Goal: Register for event/course

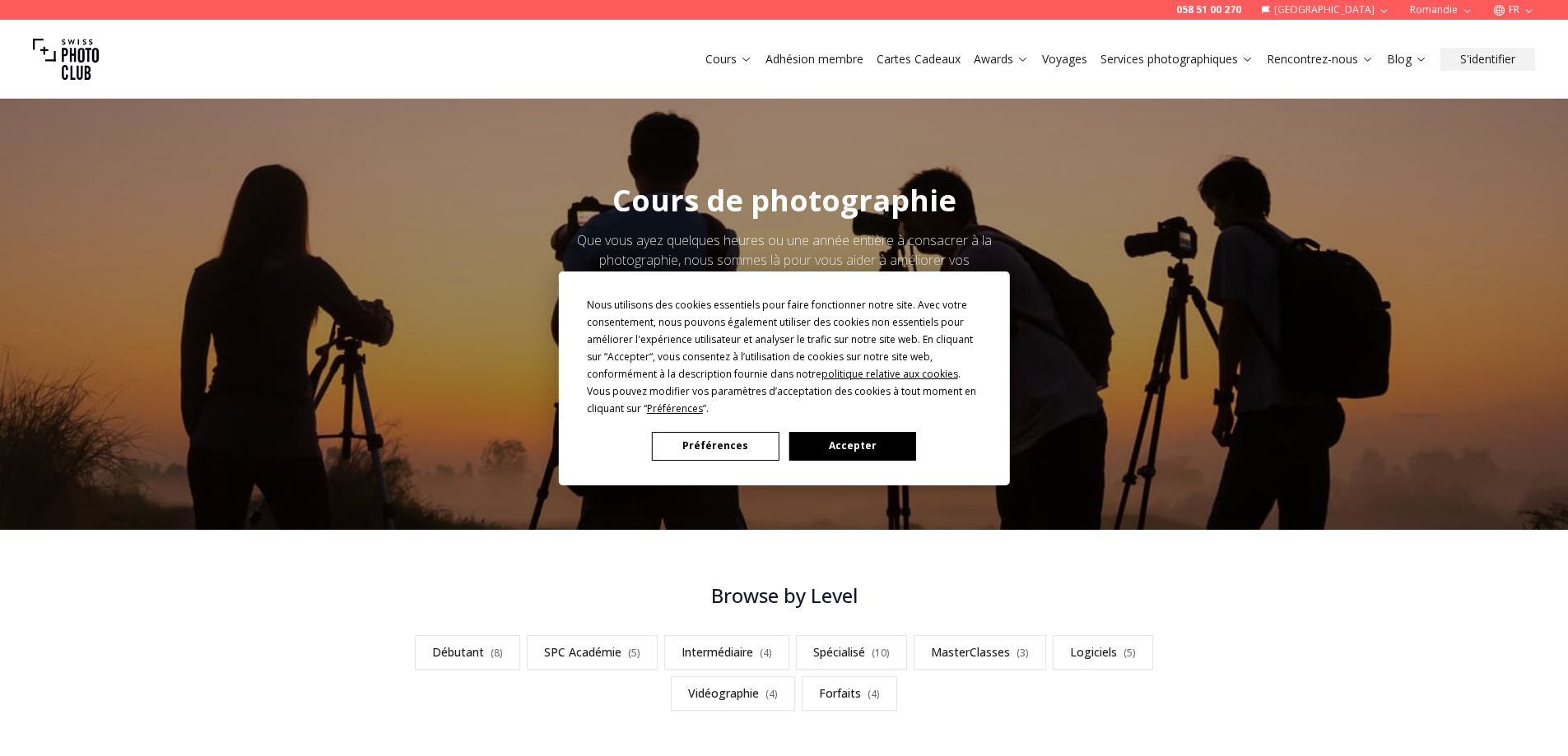
click at [834, 438] on button "Accepter" at bounding box center [851, 446] width 127 height 29
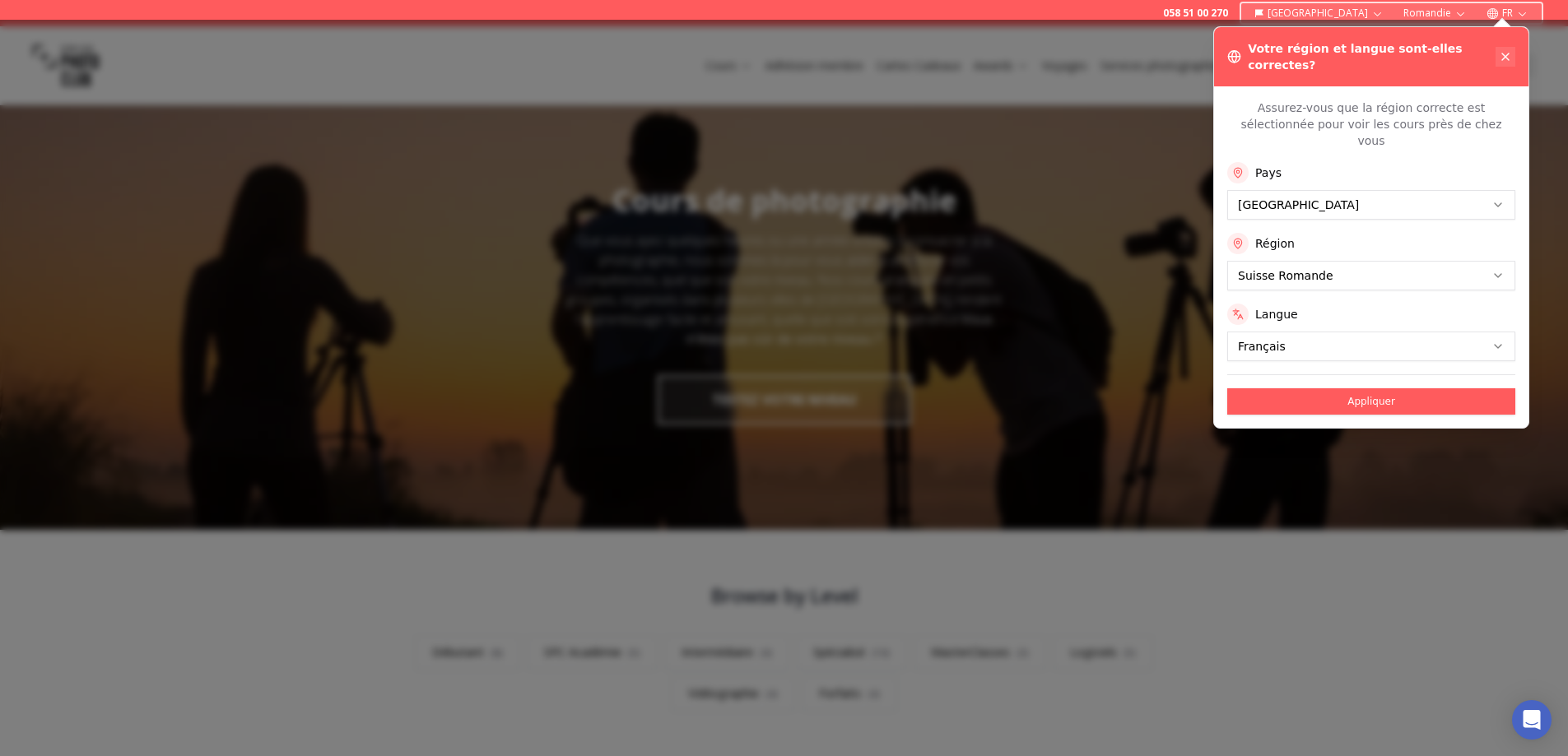
click at [1504, 50] on icon at bounding box center [1505, 56] width 13 height 13
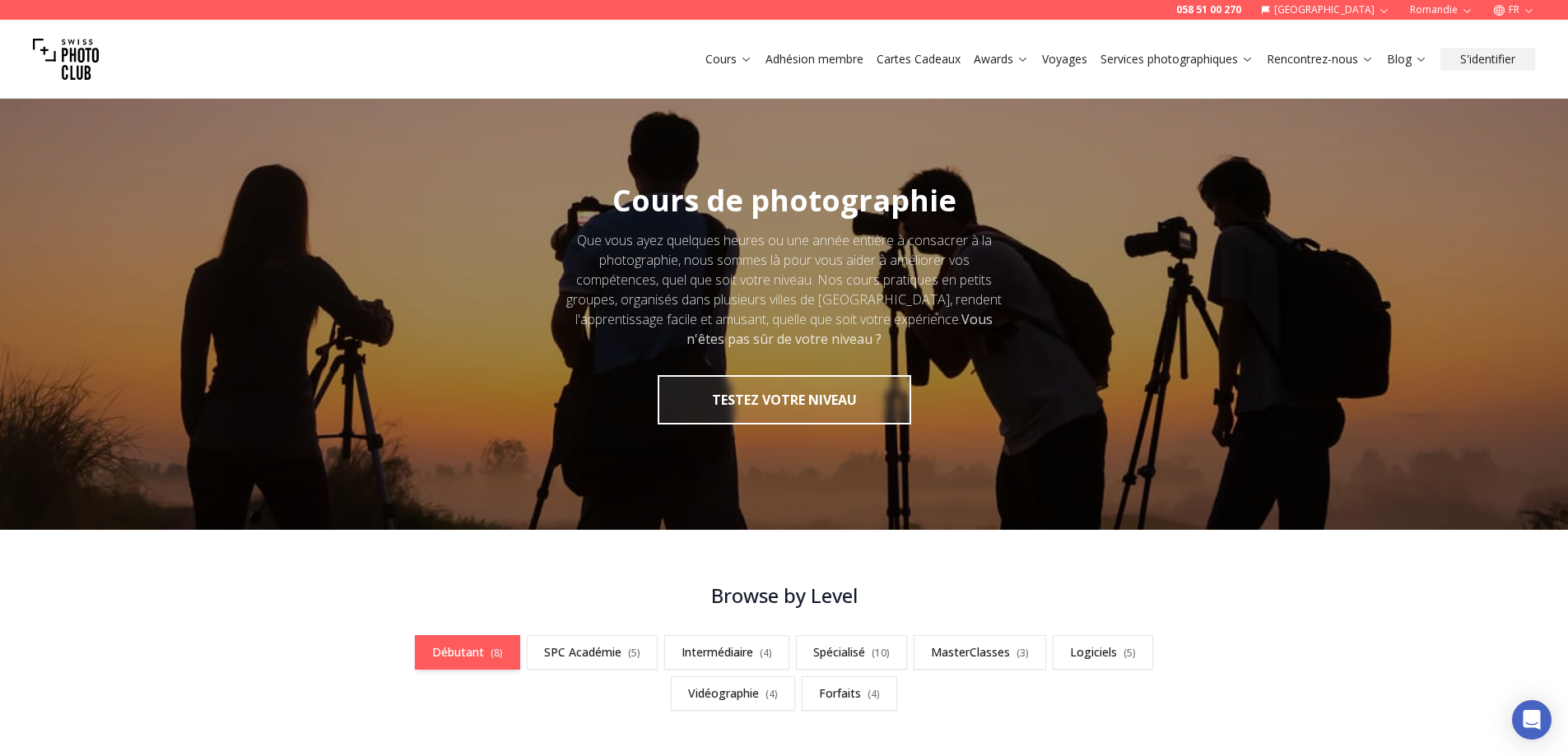
click at [455, 652] on link "Débutant ( 8 )" at bounding box center [467, 652] width 105 height 35
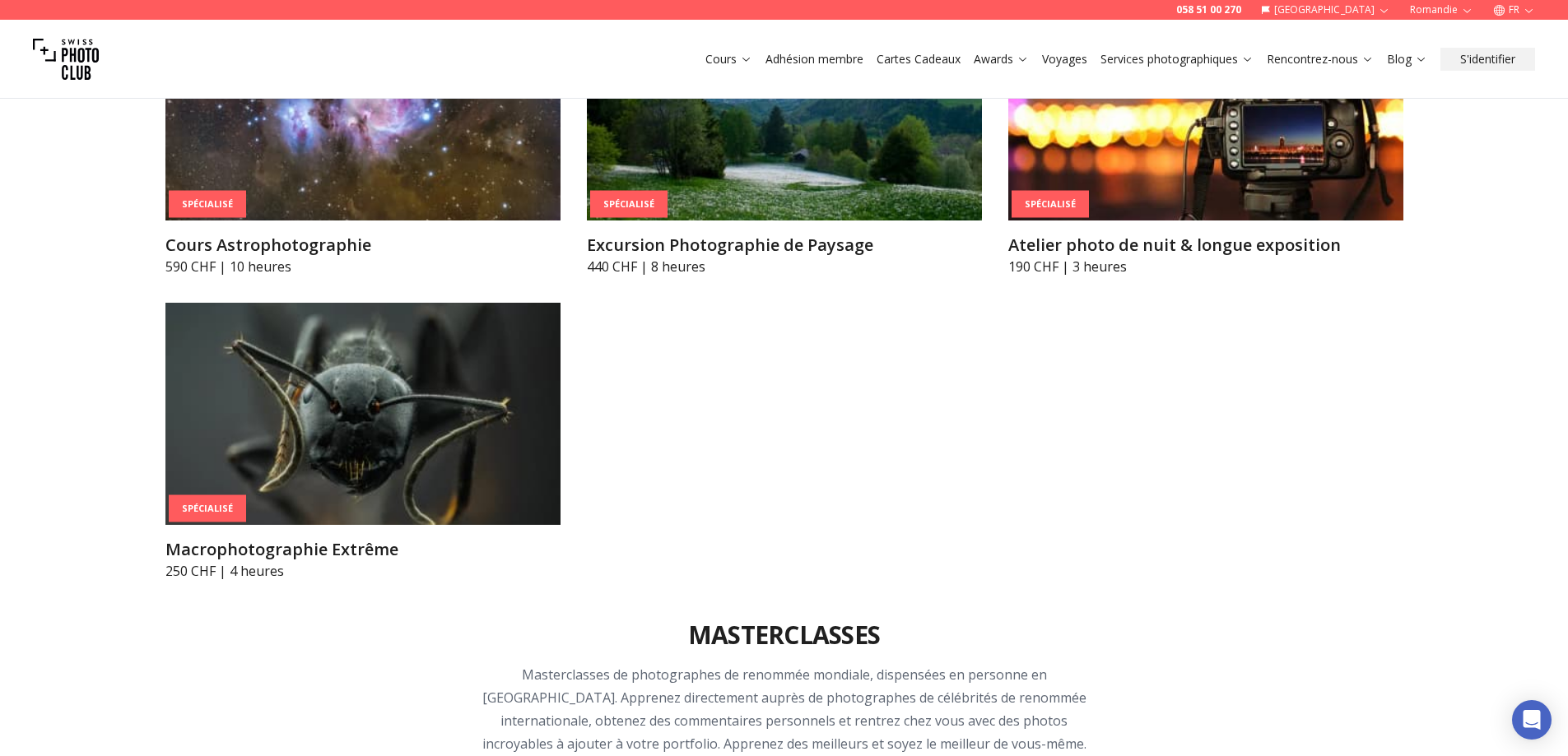
scroll to position [4262, 0]
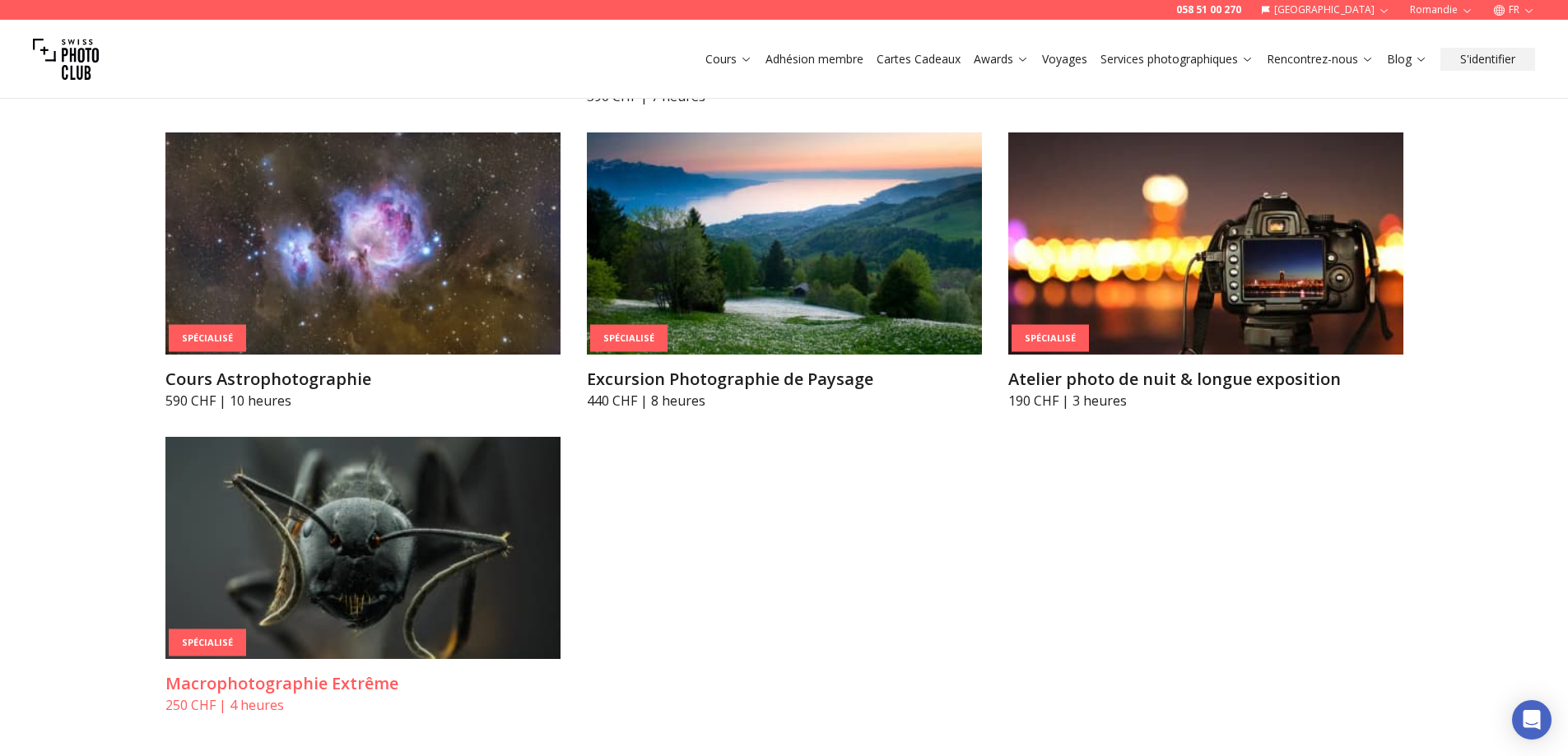
click at [365, 498] on img at bounding box center [363, 548] width 395 height 222
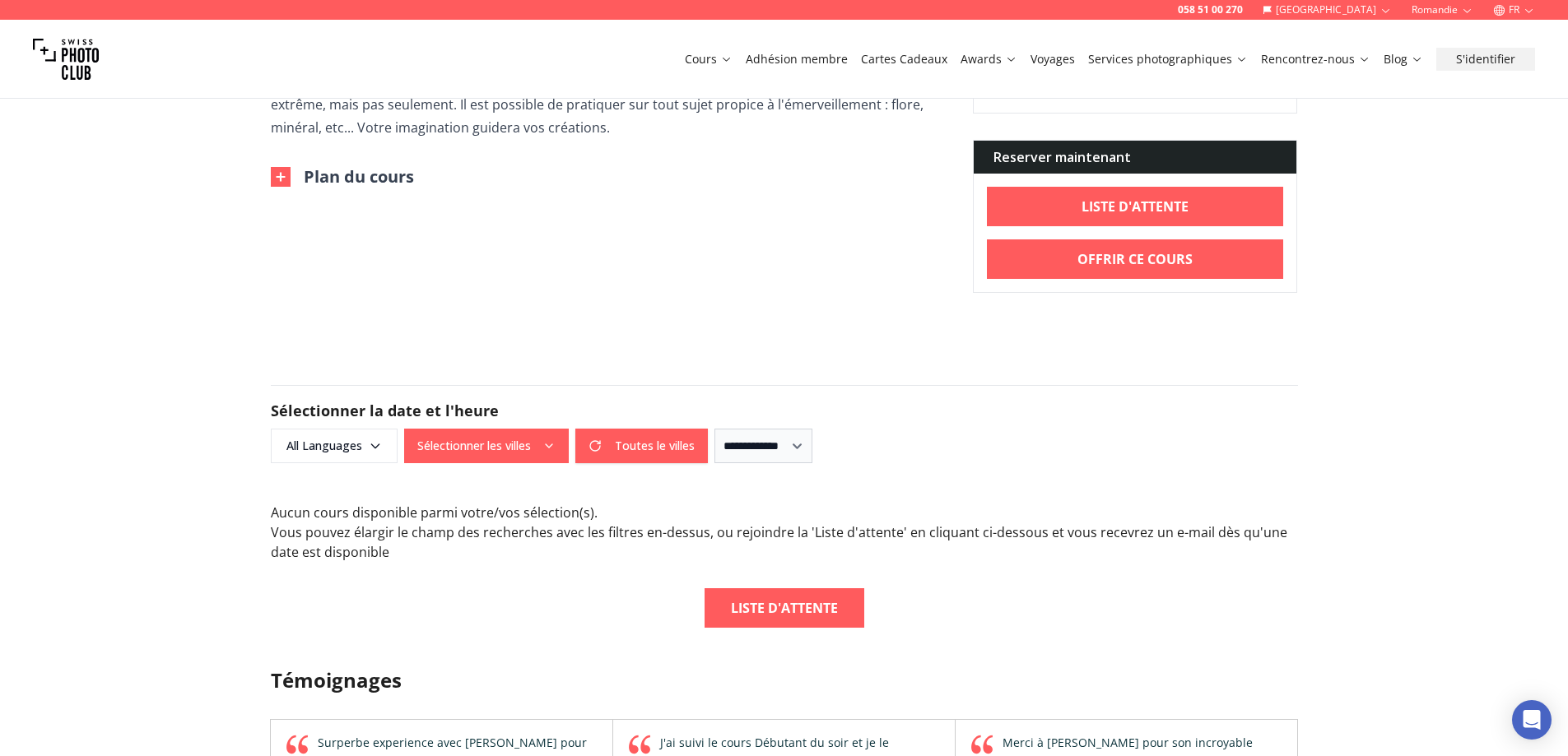
scroll to position [775, 0]
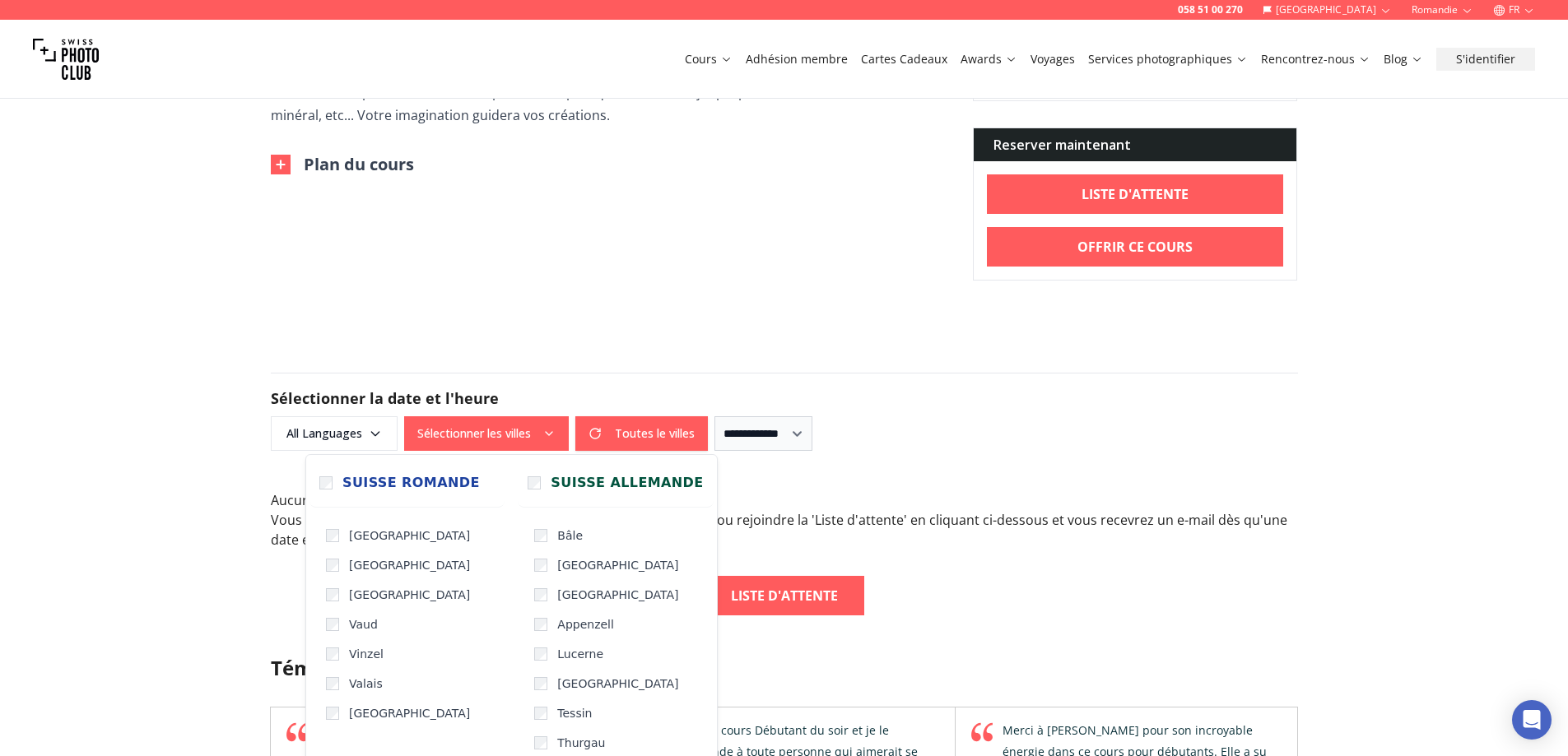
click at [554, 432] on icon "button" at bounding box center [549, 433] width 13 height 13
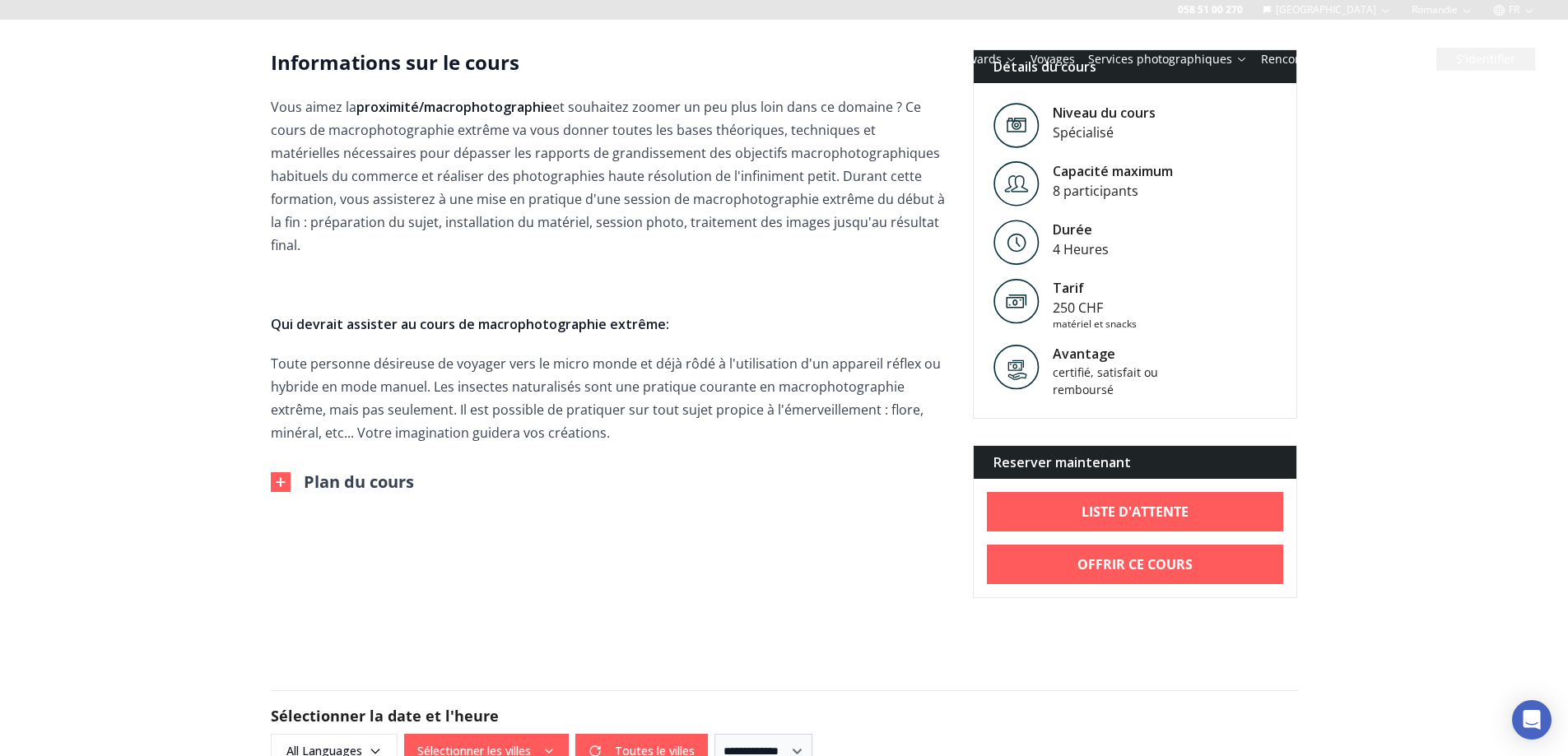
scroll to position [0, 0]
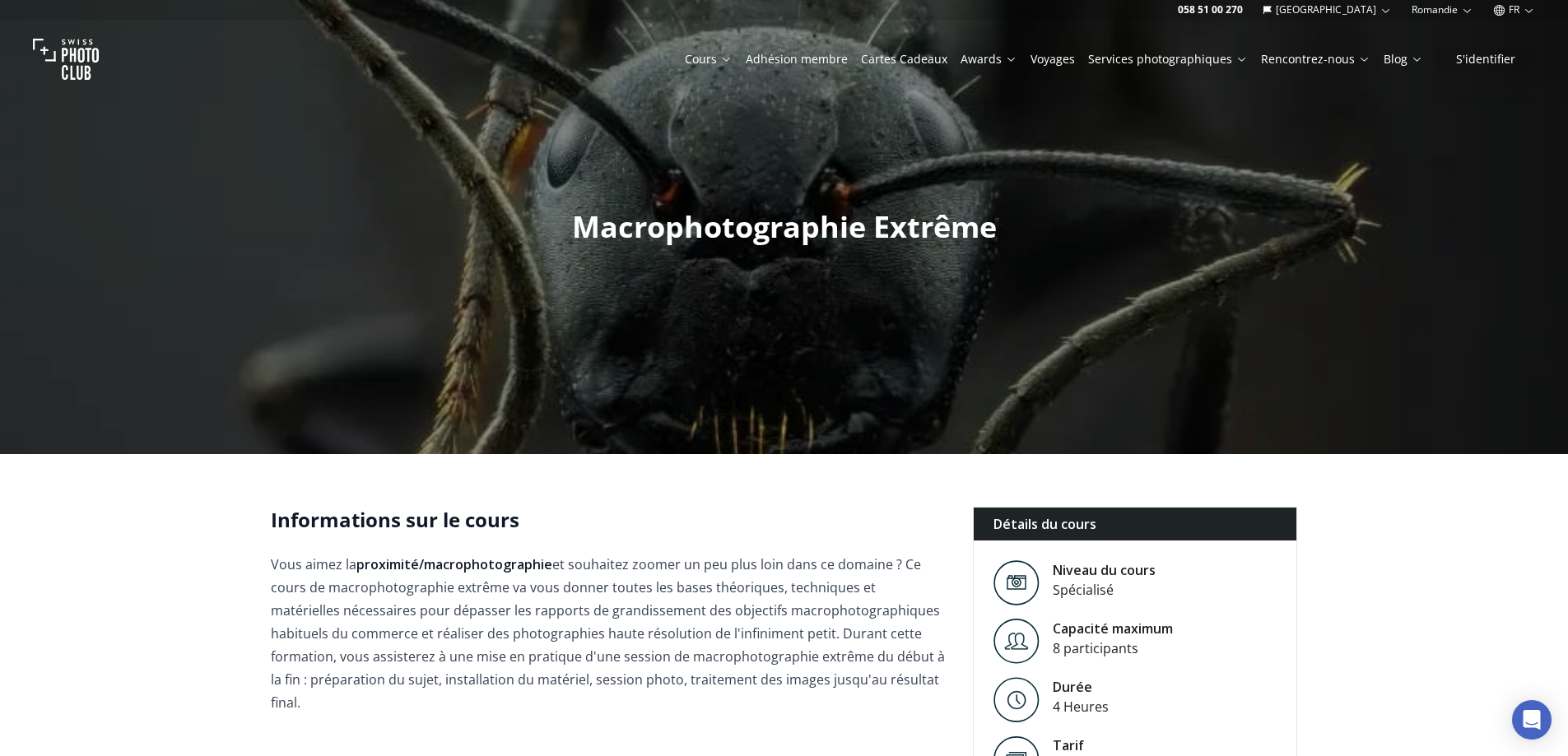
click at [1054, 63] on link "Voyages" at bounding box center [1052, 58] width 44 height 16
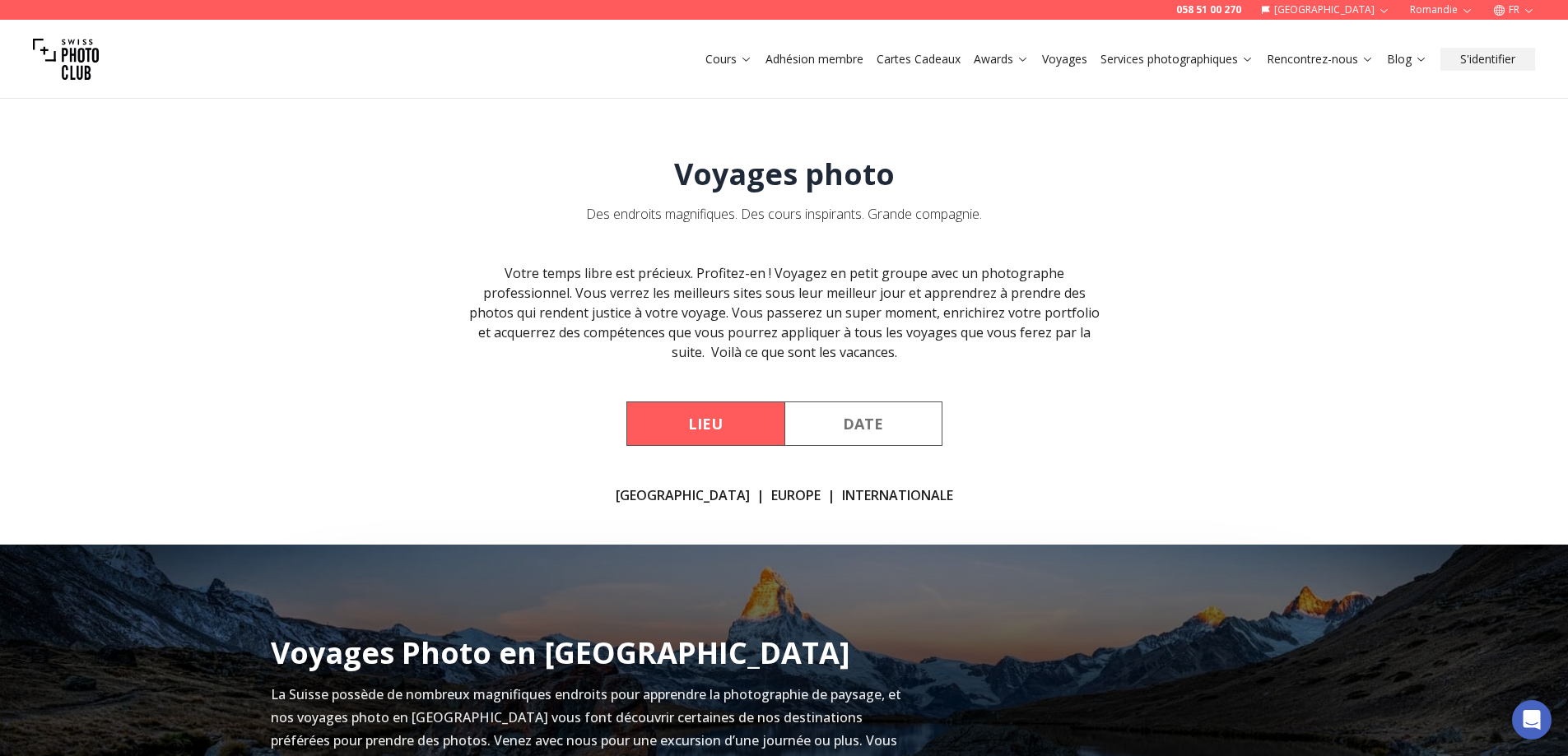
click at [869, 411] on button "Date" at bounding box center [863, 423] width 158 height 44
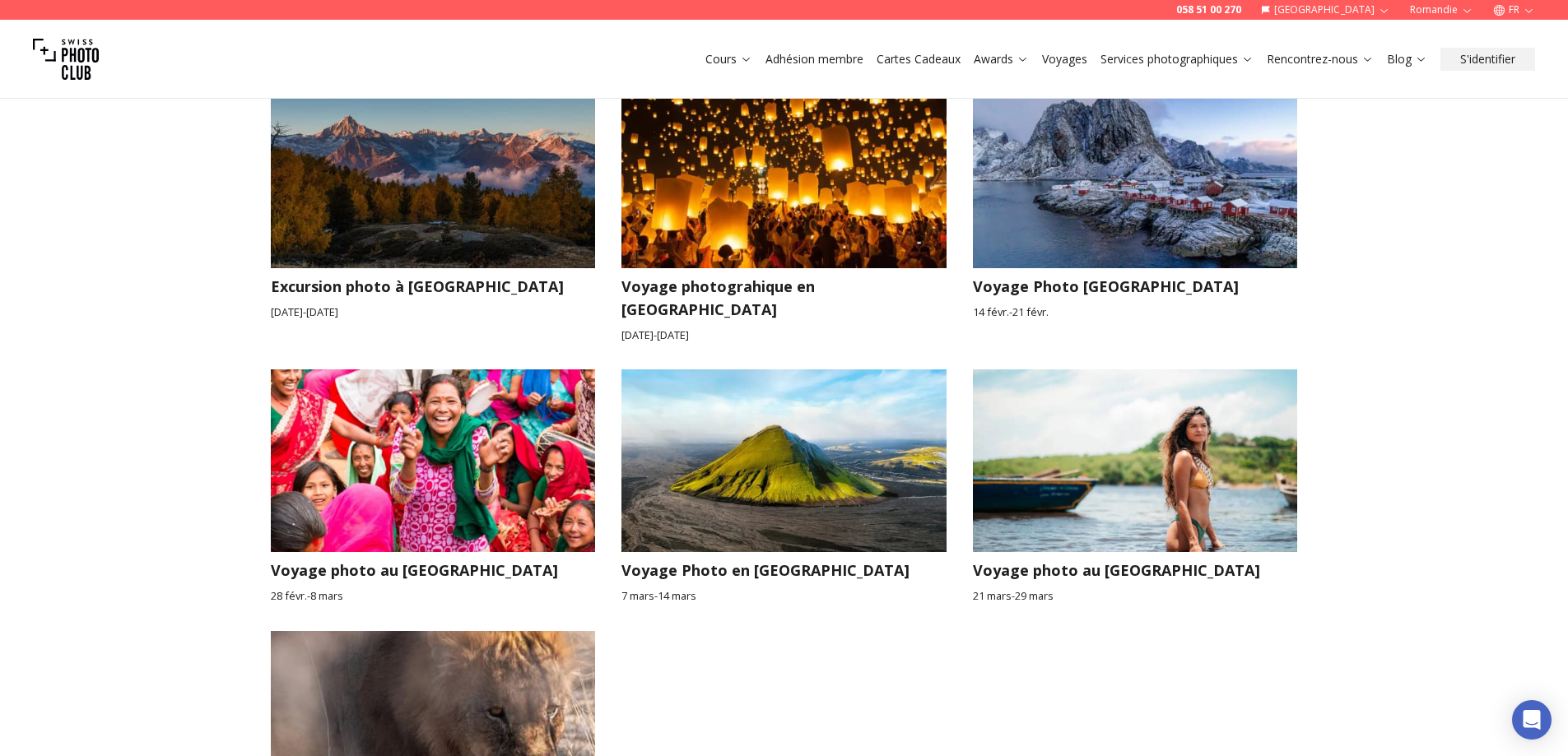
scroll to position [699, 0]
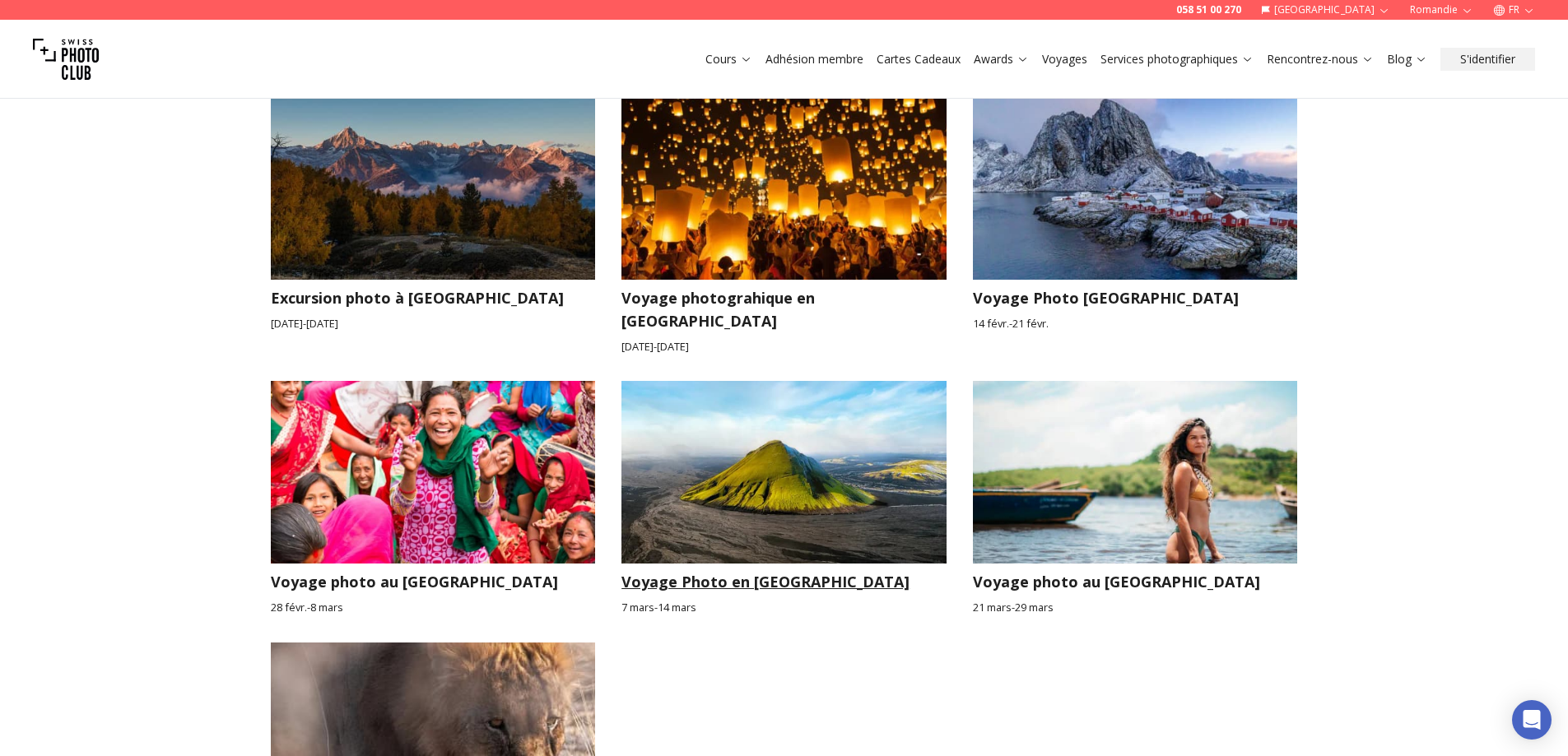
click at [770, 454] on img at bounding box center [784, 472] width 325 height 182
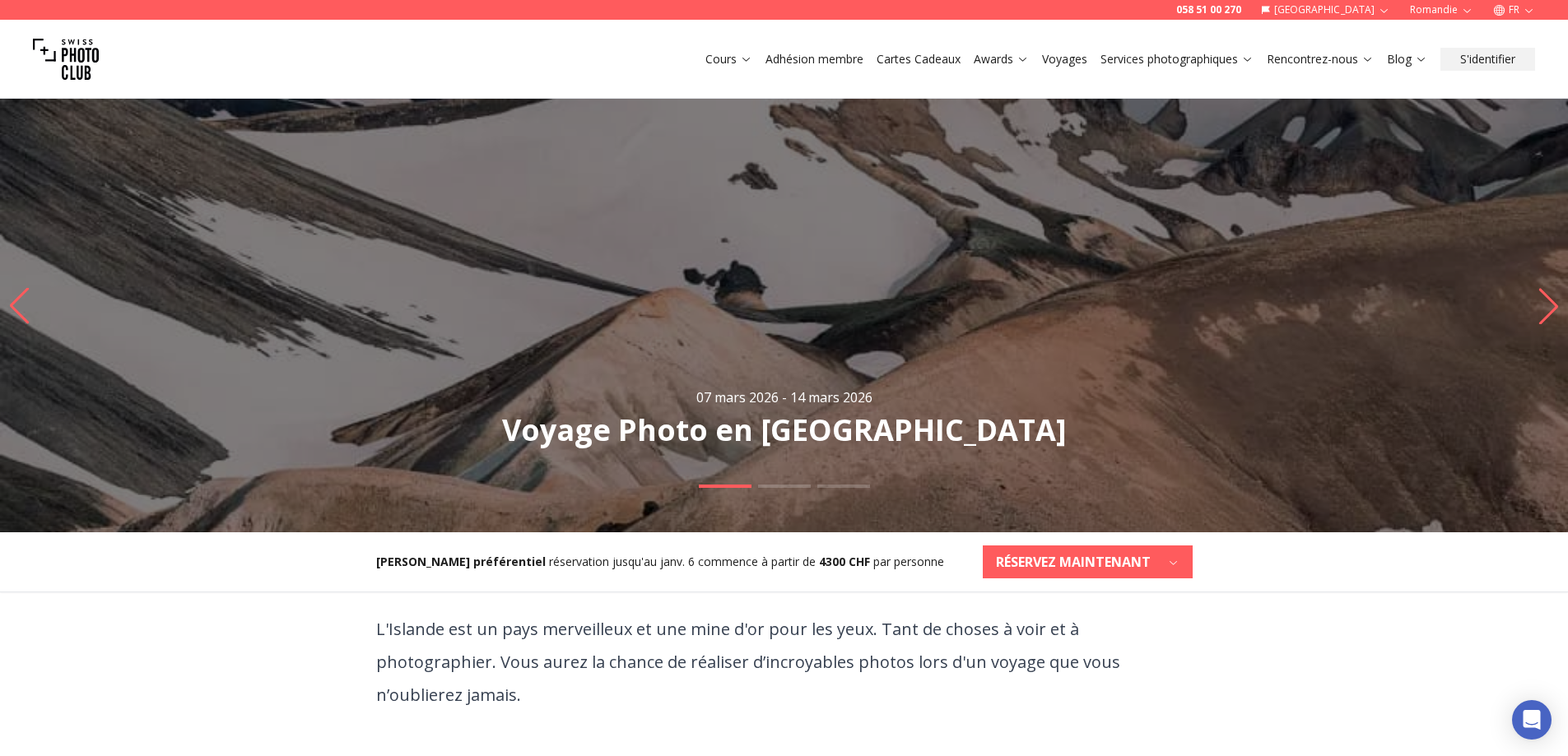
click at [1064, 64] on link "Voyages" at bounding box center [1065, 58] width 45 height 16
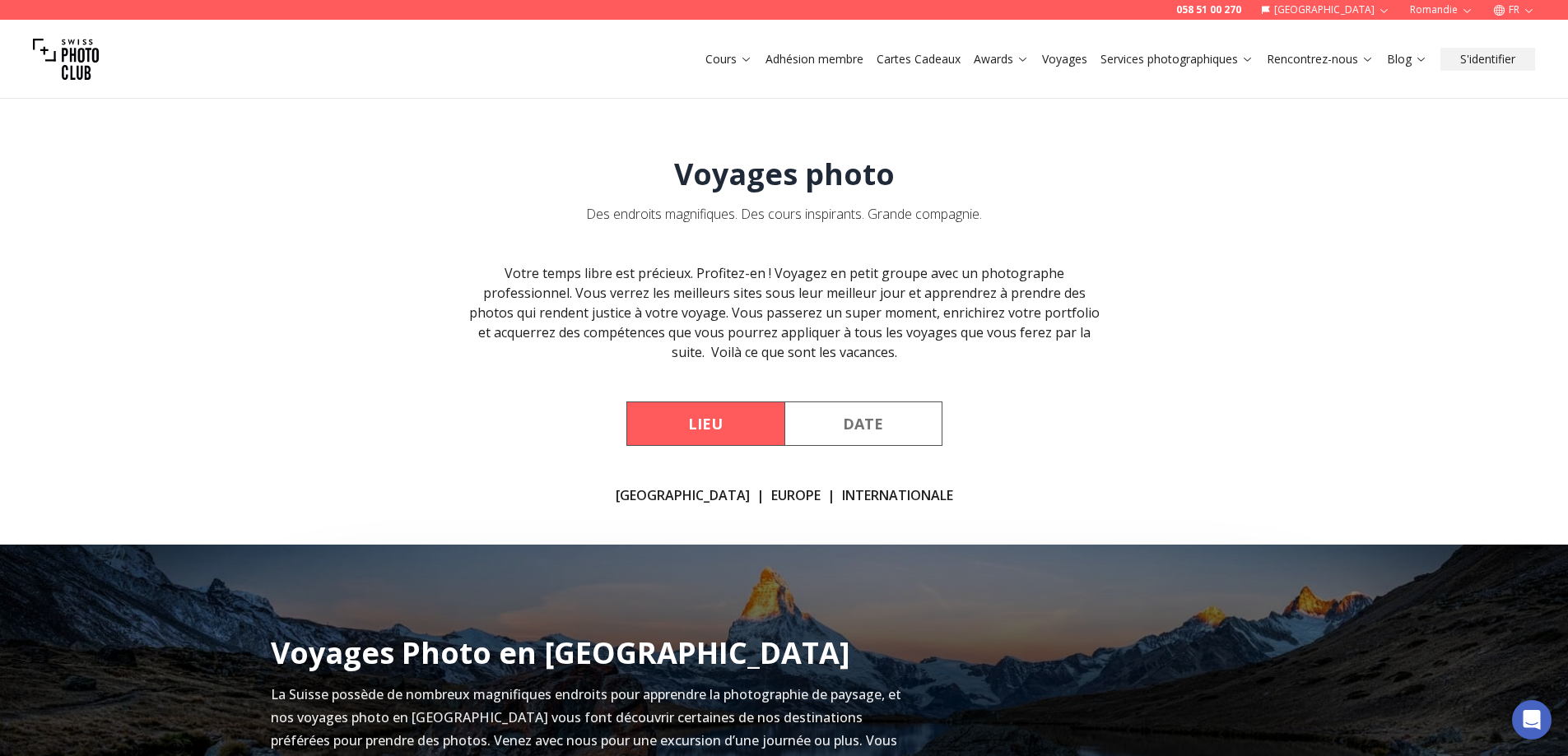
click at [693, 496] on link "[GEOGRAPHIC_DATA]" at bounding box center [682, 495] width 135 height 20
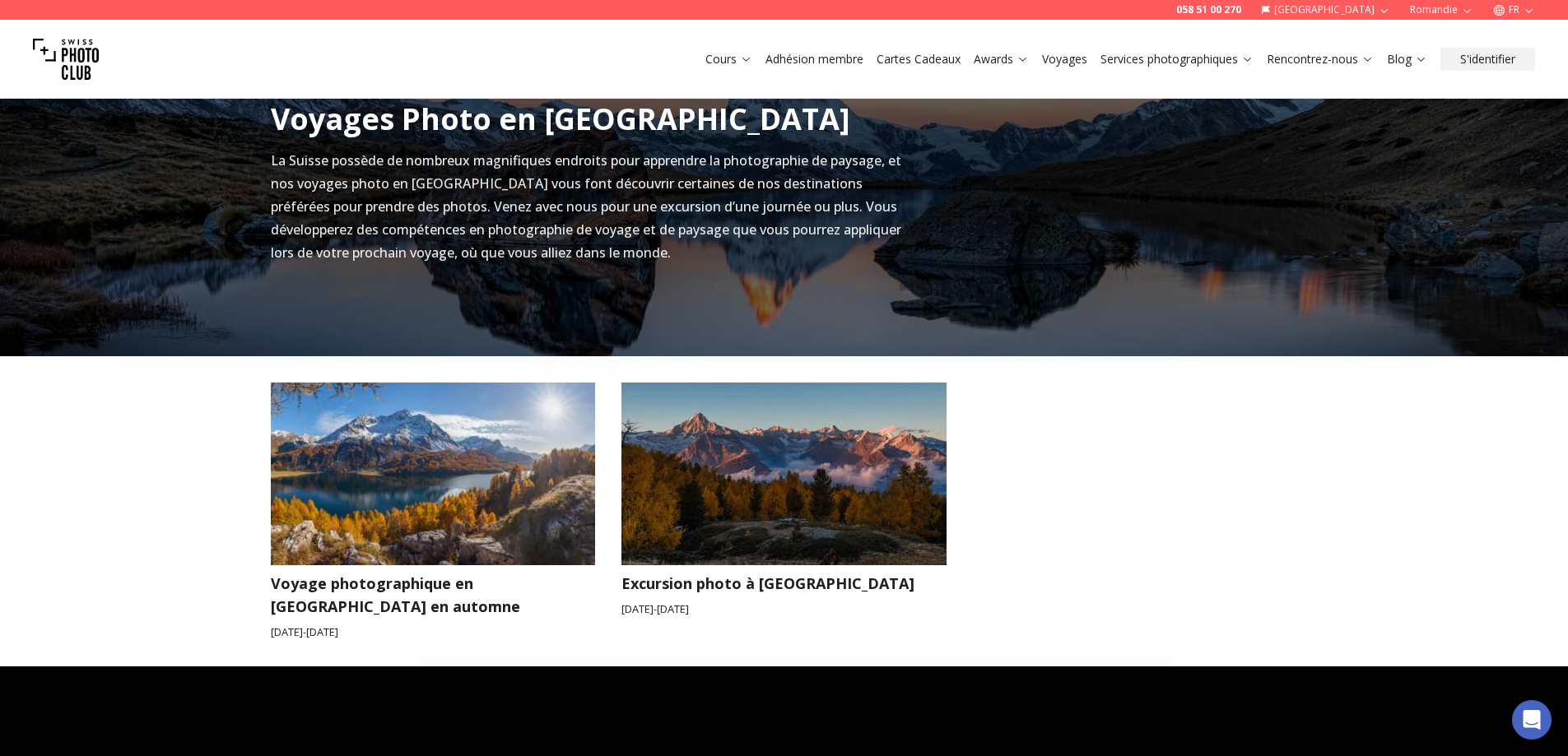
scroll to position [544, 0]
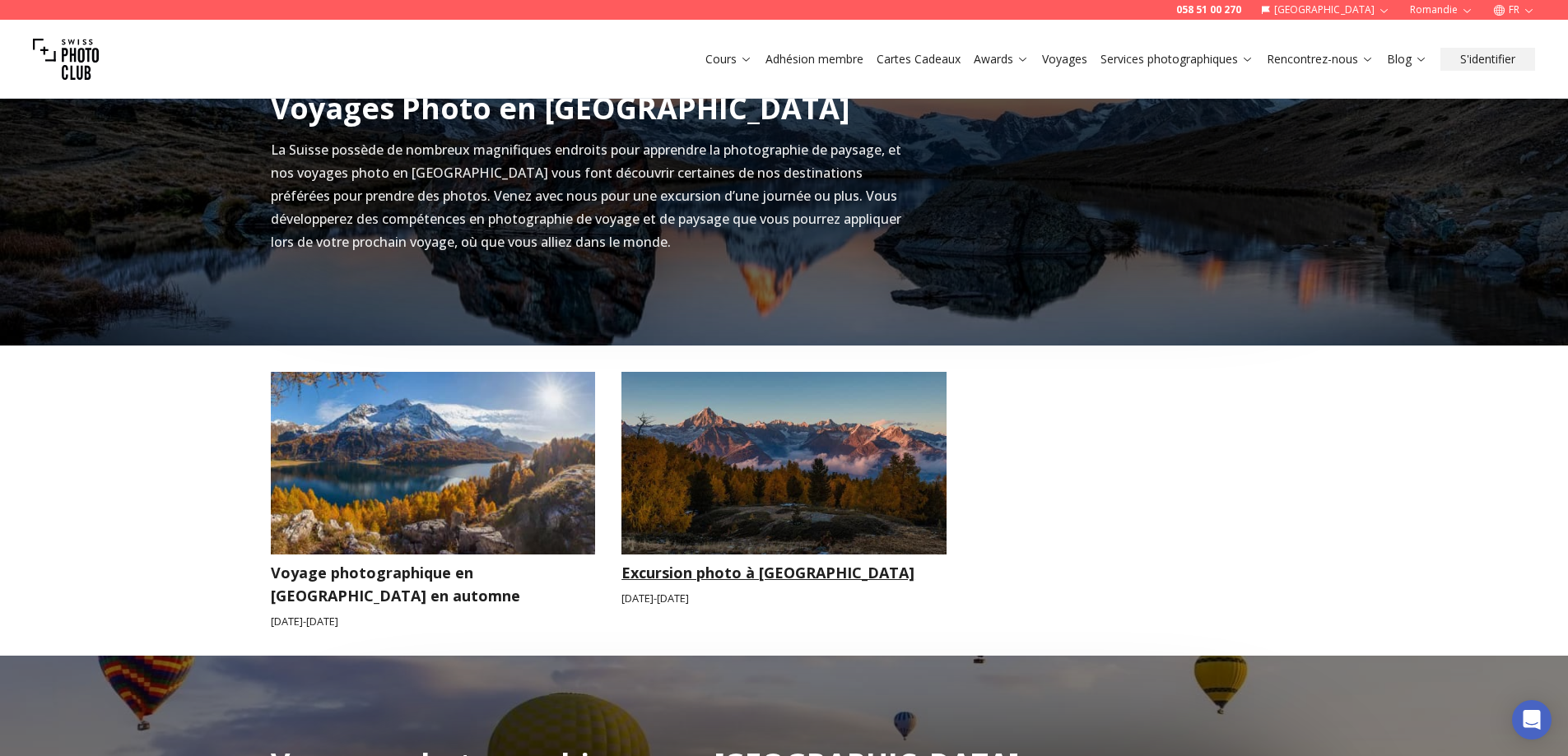
click at [698, 513] on img at bounding box center [784, 463] width 325 height 182
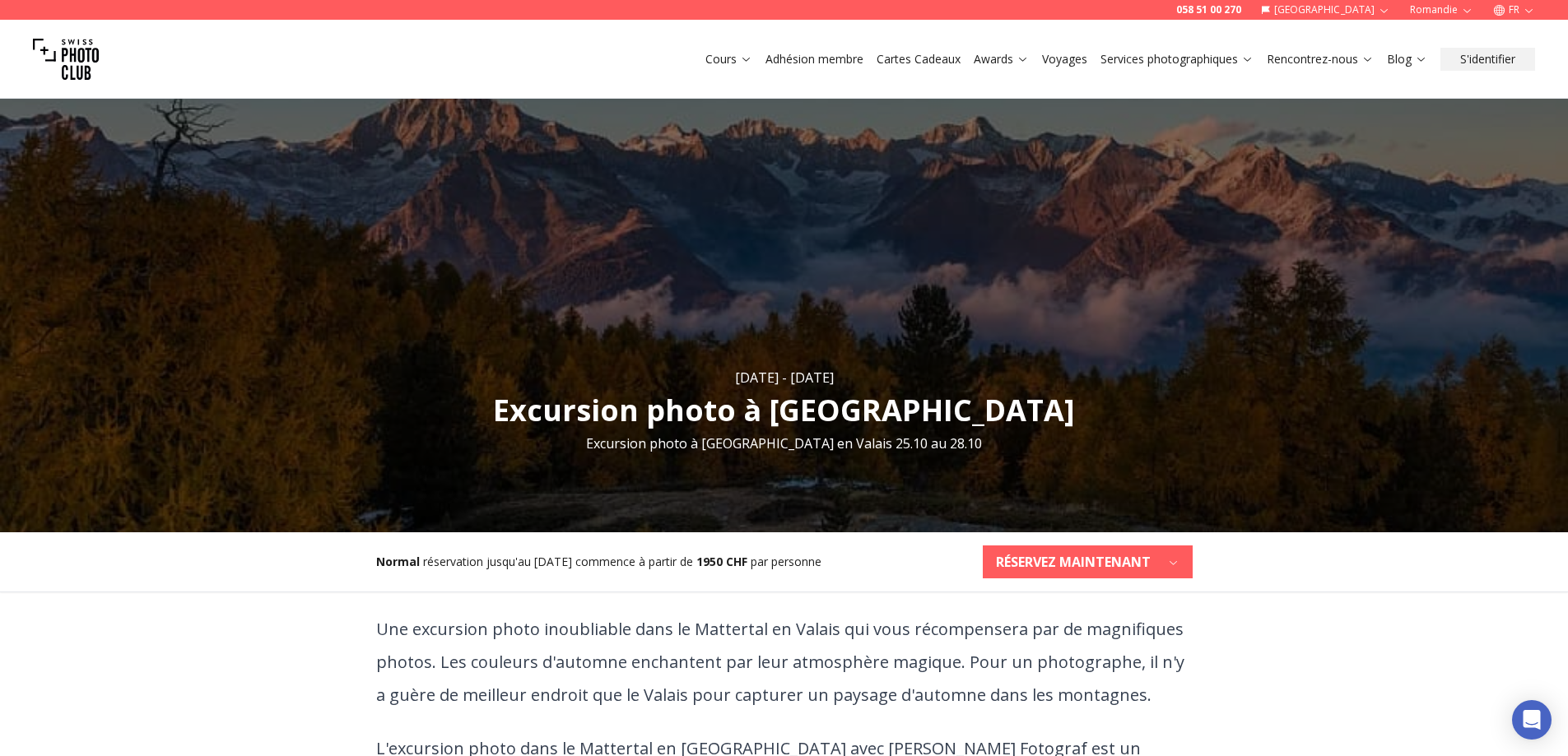
click at [720, 62] on link "Cours" at bounding box center [729, 58] width 47 height 16
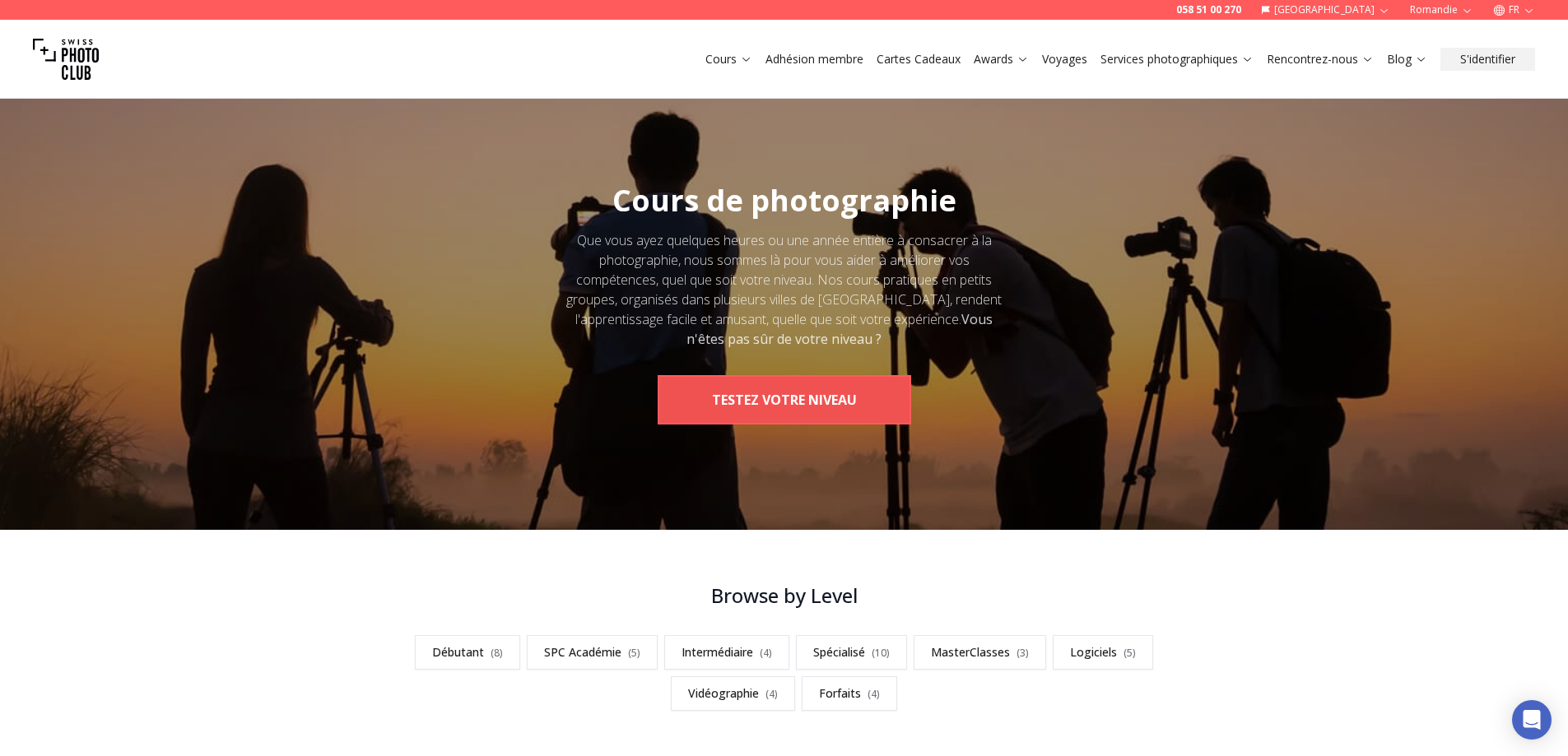
click at [792, 397] on button "TESTEZ VOTRE NIVEAU" at bounding box center [784, 400] width 253 height 49
